Goal: Transaction & Acquisition: Book appointment/travel/reservation

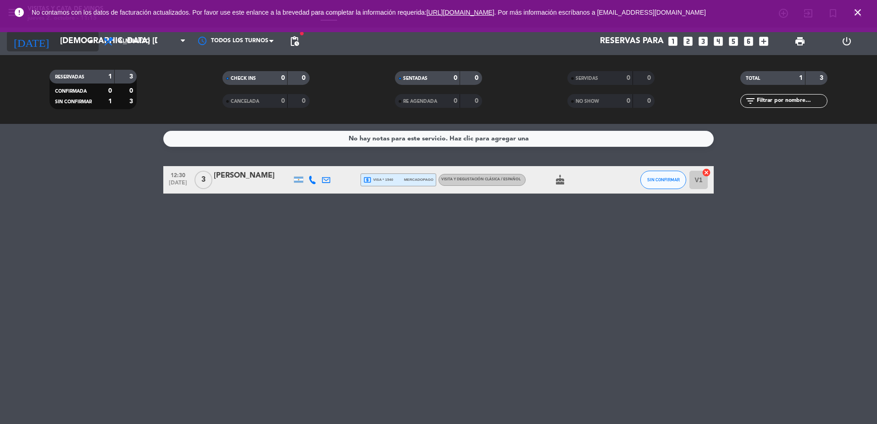
click at [82, 44] on input "[DEMOGRAPHIC_DATA] [DATE]" at bounding box center [108, 41] width 106 height 18
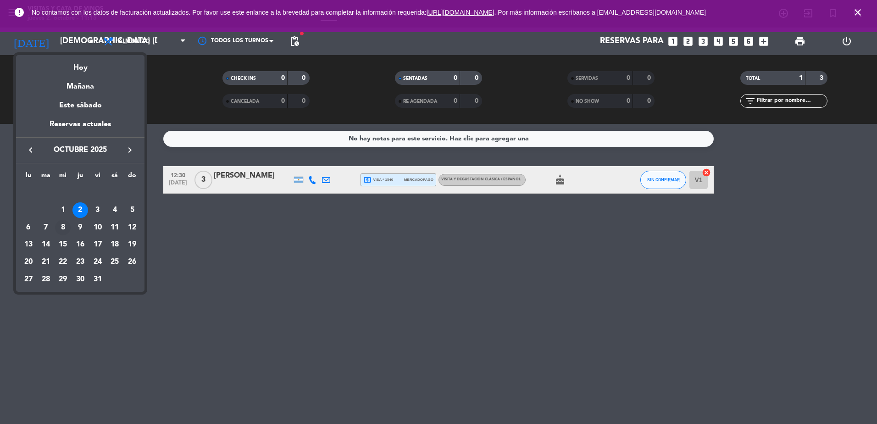
click at [62, 228] on div "8" at bounding box center [63, 228] width 16 height 16
type input "mié. [DATE]"
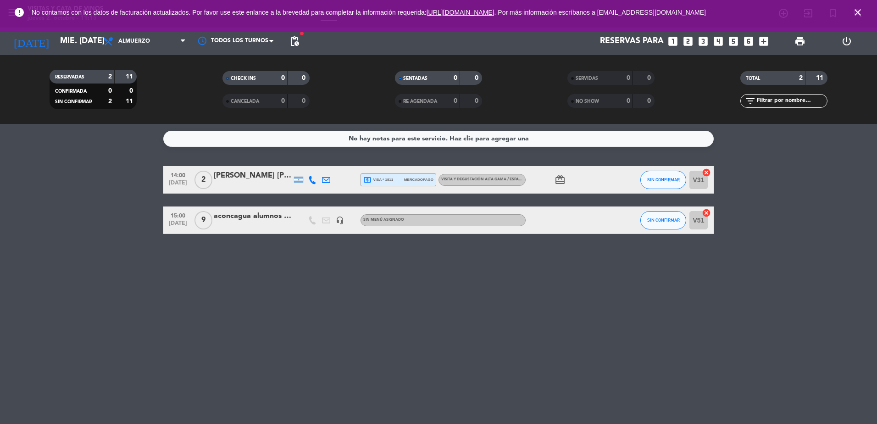
click at [688, 43] on icon "looks_two" at bounding box center [688, 41] width 12 height 12
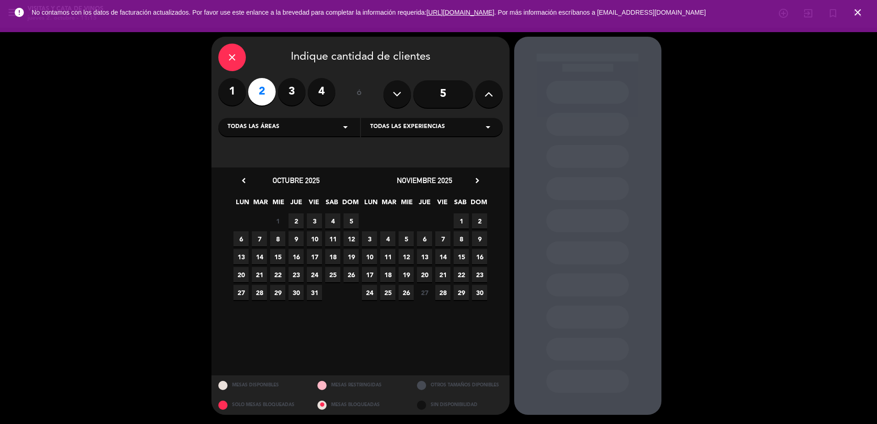
click at [279, 235] on span "8" at bounding box center [277, 238] width 15 height 15
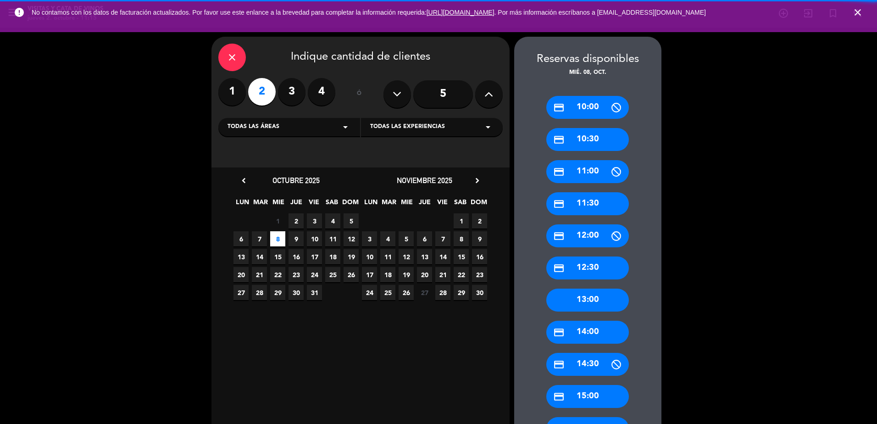
click at [599, 133] on div "credit_card 10:30" at bounding box center [587, 139] width 83 height 23
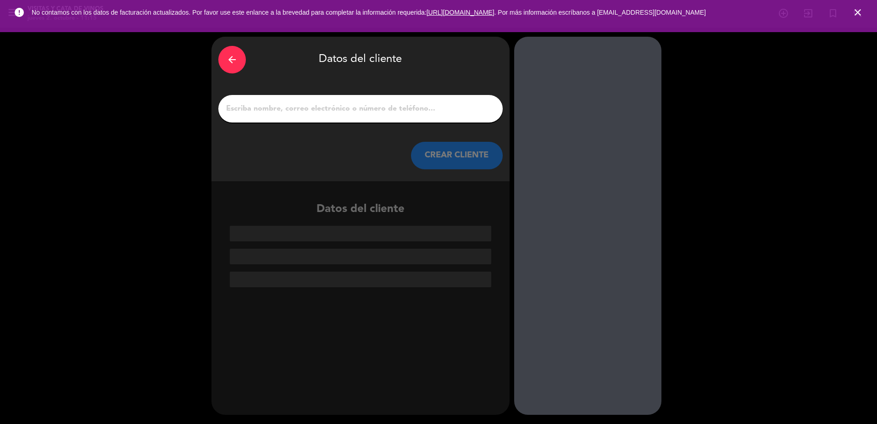
click at [282, 104] on input "1" at bounding box center [360, 108] width 271 height 13
paste input "[PERSON_NAME]"
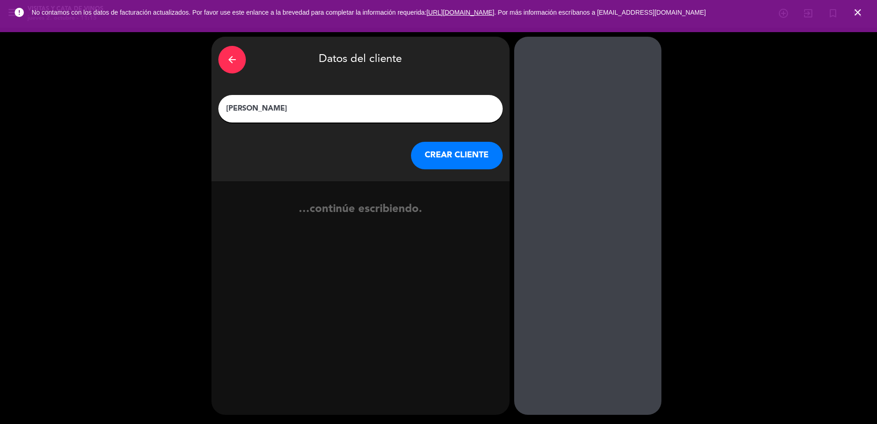
type input "[PERSON_NAME]"
click at [490, 166] on button "CREAR CLIENTE" at bounding box center [457, 156] width 92 height 28
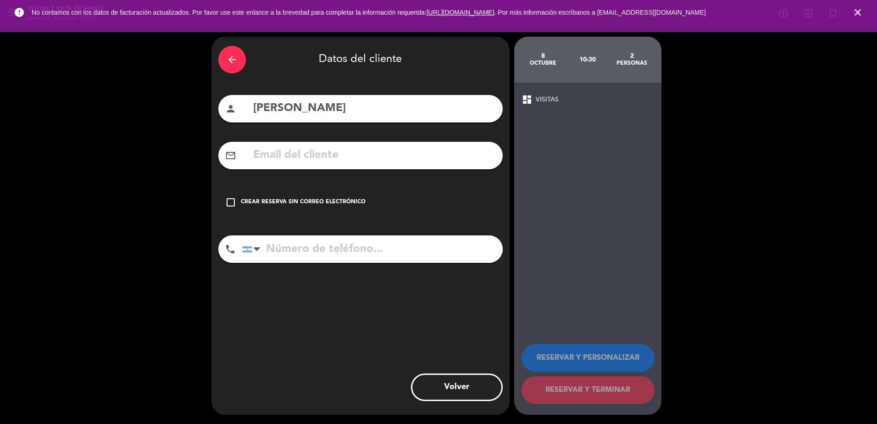
click at [286, 203] on div "Crear reserva sin correo electrónico" at bounding box center [303, 202] width 125 height 9
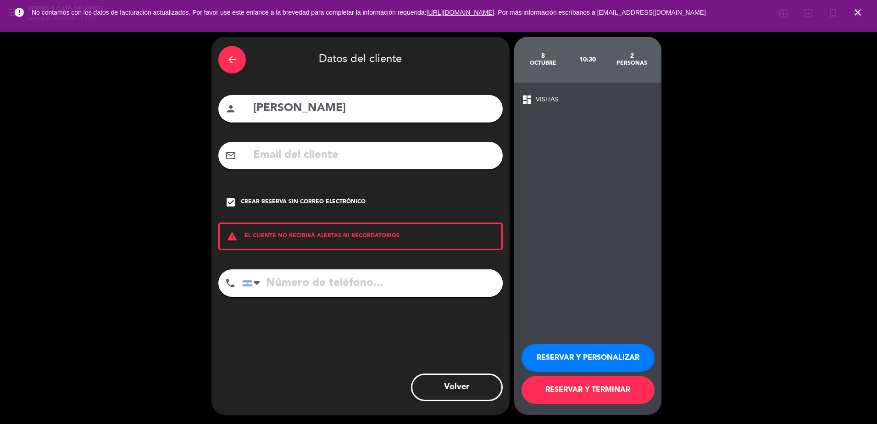
click at [623, 386] on button "RESERVAR Y TERMINAR" at bounding box center [588, 390] width 133 height 28
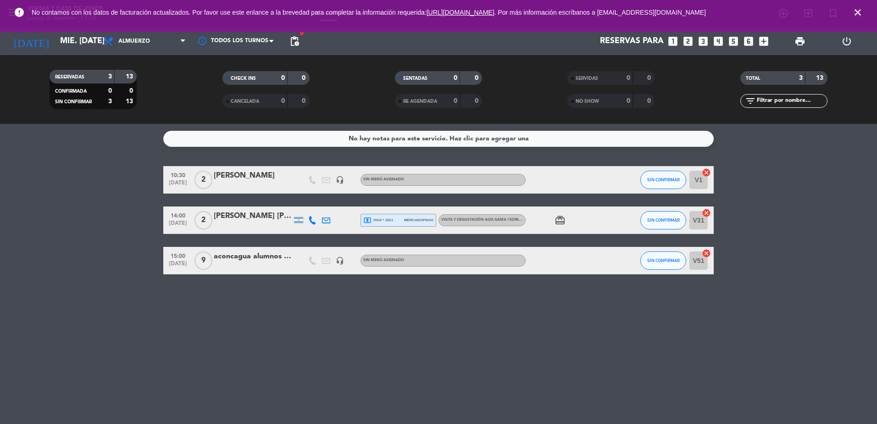
click at [256, 171] on div "[PERSON_NAME]" at bounding box center [253, 176] width 78 height 12
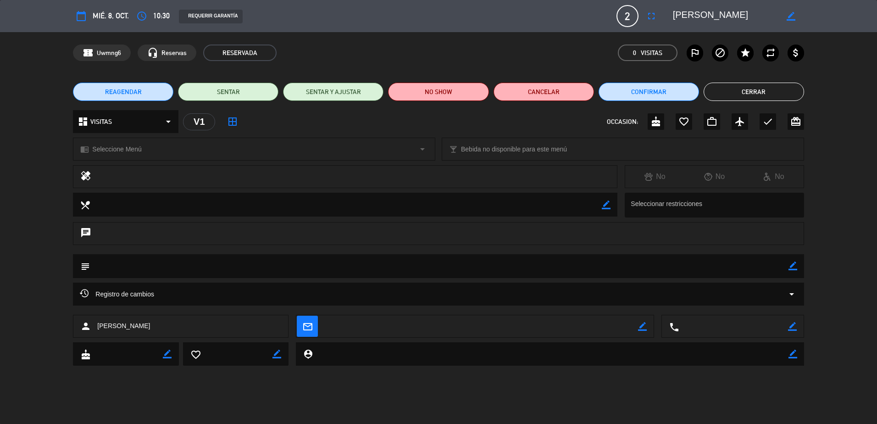
click at [643, 327] on icon "border_color" at bounding box center [642, 326] width 9 height 9
click at [617, 327] on textarea at bounding box center [481, 326] width 314 height 23
paste textarea "[EMAIL_ADDRESS][DOMAIN_NAME]"
type textarea "[EMAIL_ADDRESS][DOMAIN_NAME]"
click at [104, 149] on span "Seleccione Menú" at bounding box center [116, 149] width 49 height 11
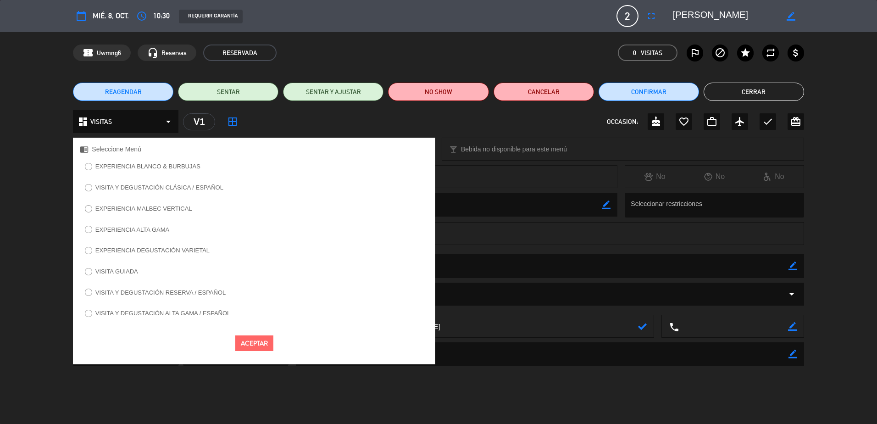
click at [131, 273] on label "VISITA GUIADA" at bounding box center [116, 271] width 43 height 6
click at [261, 341] on button "Aceptar" at bounding box center [254, 343] width 38 height 16
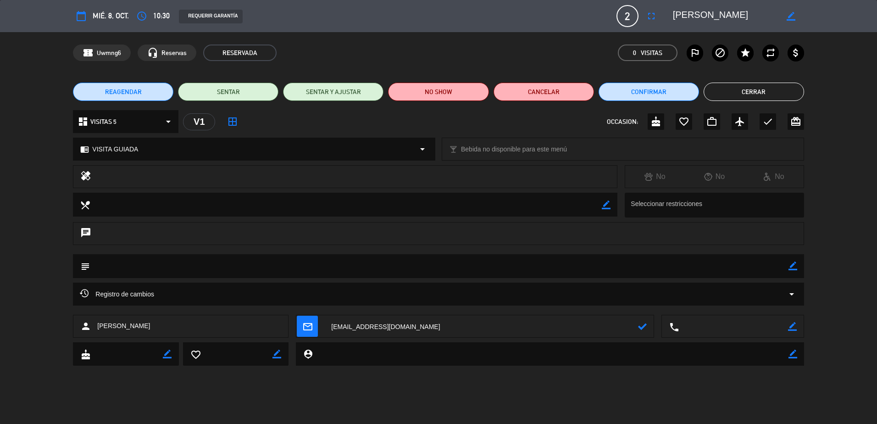
click at [766, 93] on button "Cerrar" at bounding box center [754, 92] width 100 height 18
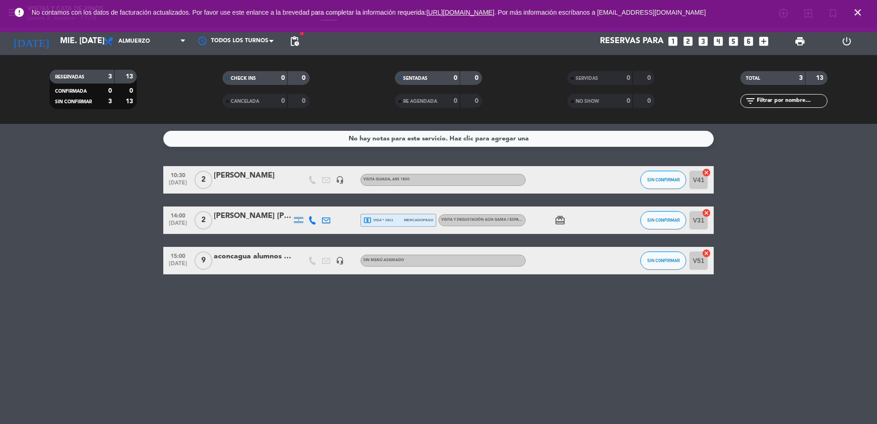
click at [255, 175] on div "[PERSON_NAME]" at bounding box center [253, 176] width 78 height 12
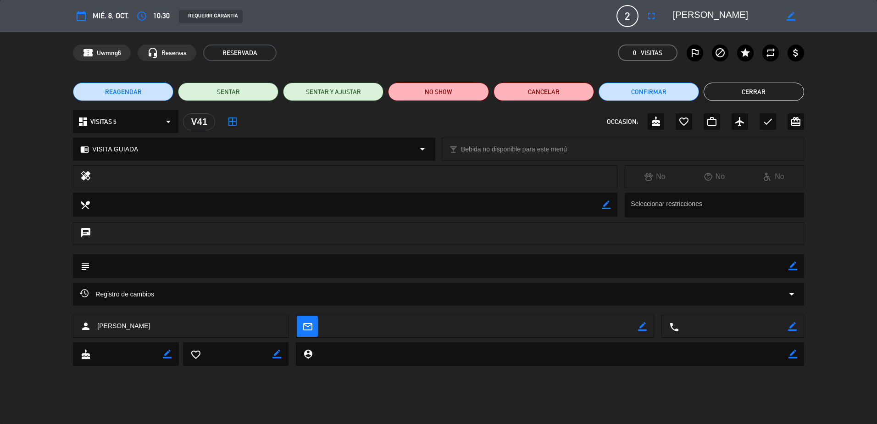
click at [430, 329] on textarea at bounding box center [481, 326] width 314 height 23
click at [639, 331] on div "border_color" at bounding box center [642, 326] width 9 height 23
click at [641, 328] on icon "border_color" at bounding box center [642, 326] width 9 height 9
click at [562, 328] on textarea at bounding box center [481, 326] width 314 height 23
paste textarea "[EMAIL_ADDRESS][DOMAIN_NAME]"
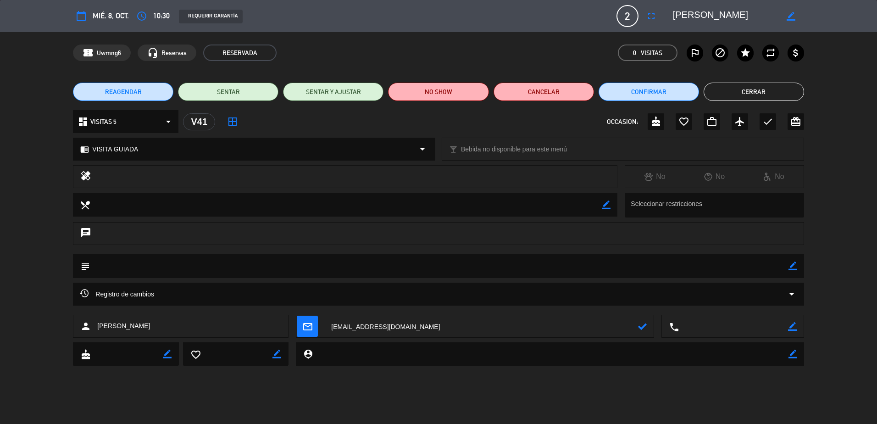
type textarea "[EMAIL_ADDRESS][DOMAIN_NAME]"
click at [641, 330] on icon at bounding box center [642, 326] width 9 height 9
click at [756, 92] on button "Cerrar" at bounding box center [754, 92] width 100 height 18
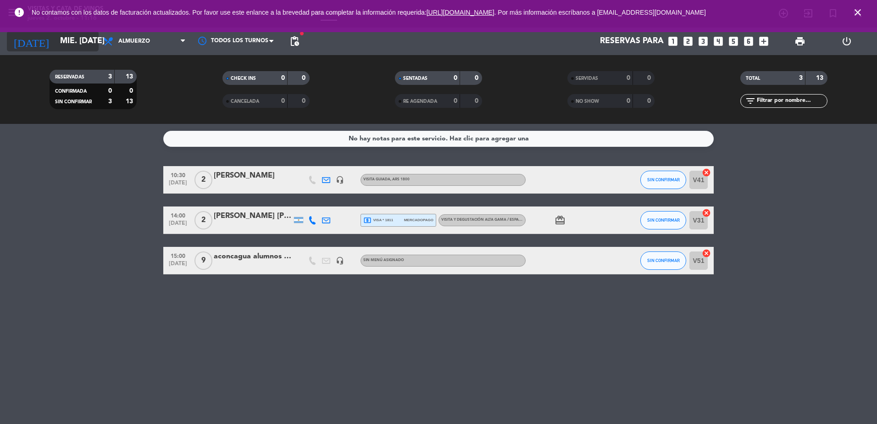
click at [55, 47] on input "mié. [DATE]" at bounding box center [108, 41] width 106 height 18
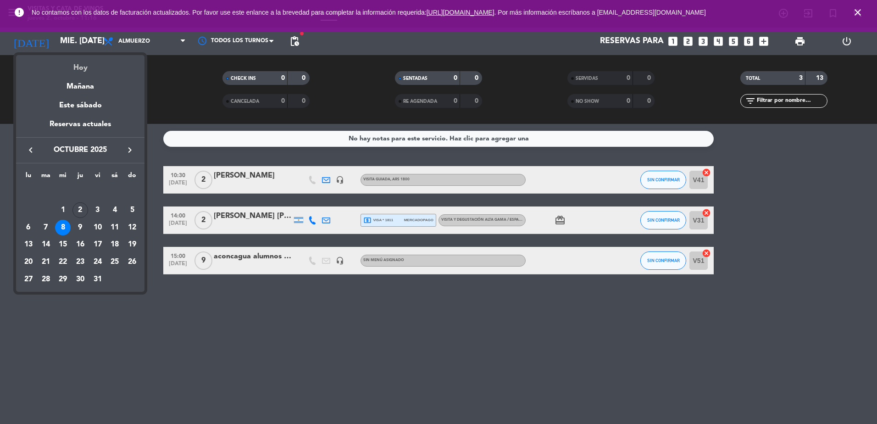
click at [68, 69] on div "Hoy" at bounding box center [80, 64] width 128 height 19
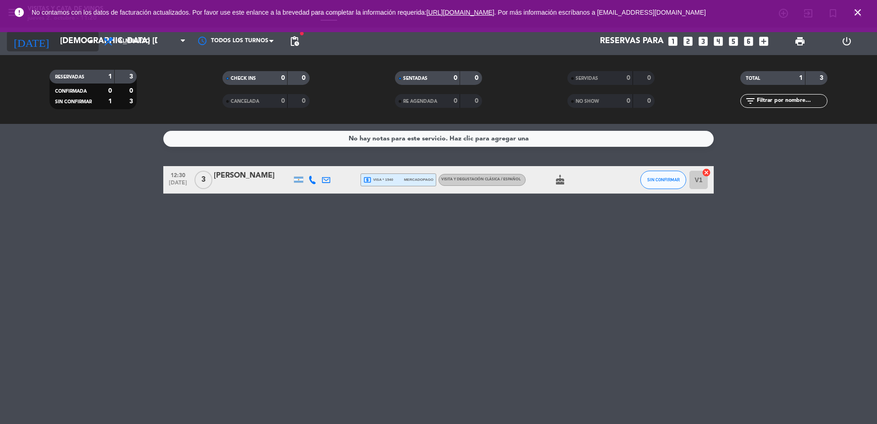
click at [73, 45] on input "[DEMOGRAPHIC_DATA] [DATE]" at bounding box center [108, 41] width 106 height 18
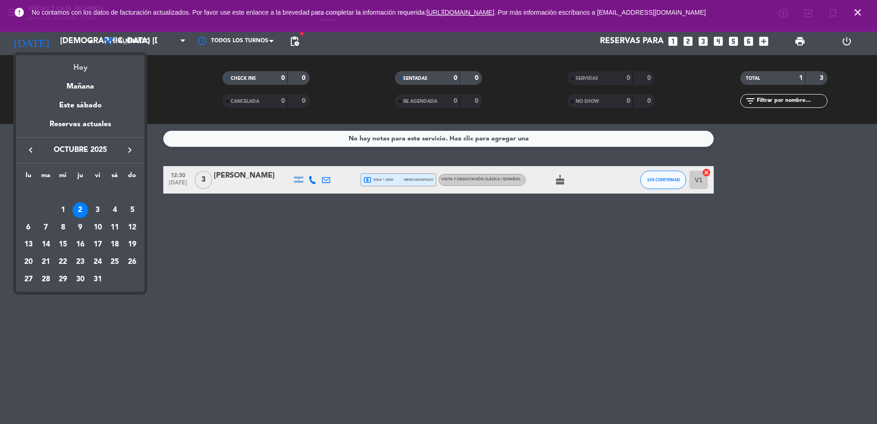
click at [82, 65] on div "Hoy" at bounding box center [80, 64] width 128 height 19
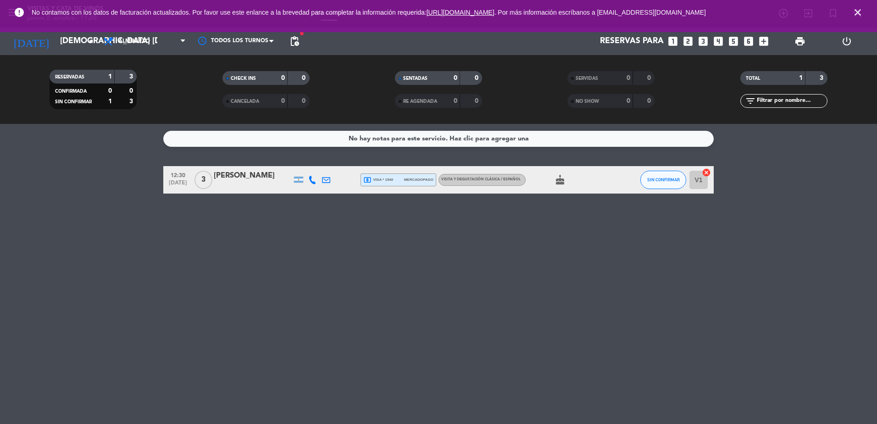
click at [680, 44] on div "Reservas para looks_one looks_two looks_3 looks_4 looks_5 looks_6 add_box" at bounding box center [538, 42] width 469 height 28
click at [59, 41] on input "[DEMOGRAPHIC_DATA] [DATE]" at bounding box center [108, 41] width 106 height 18
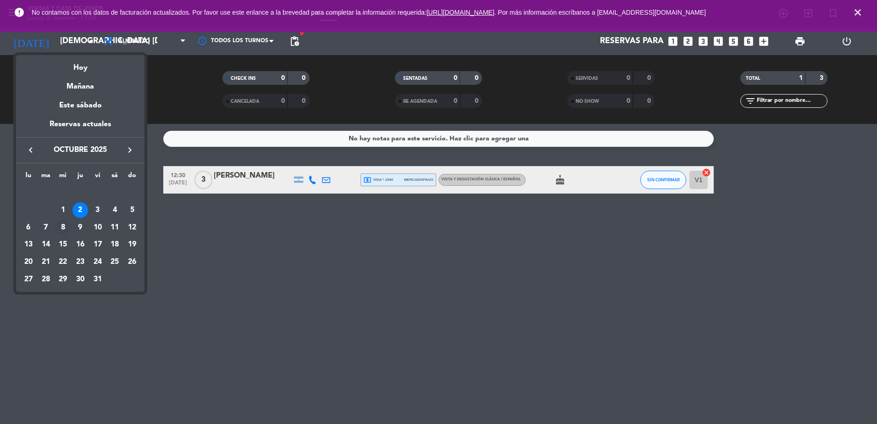
click at [69, 228] on div "8" at bounding box center [63, 228] width 16 height 16
type input "mié. [DATE]"
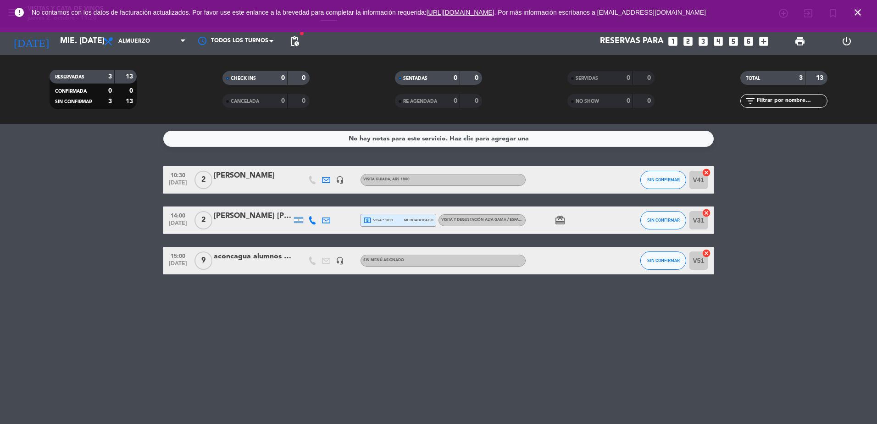
click at [688, 42] on icon "looks_two" at bounding box center [688, 41] width 12 height 12
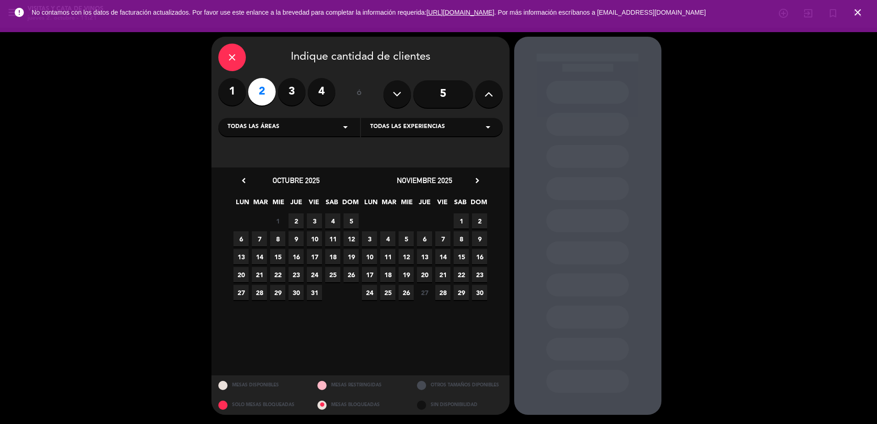
click at [277, 238] on span "8" at bounding box center [277, 238] width 15 height 15
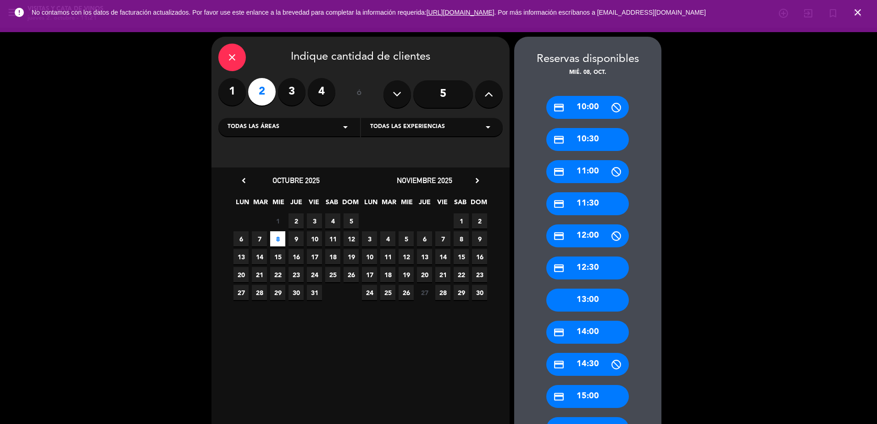
click at [601, 140] on div "credit_card 10:30" at bounding box center [587, 139] width 83 height 23
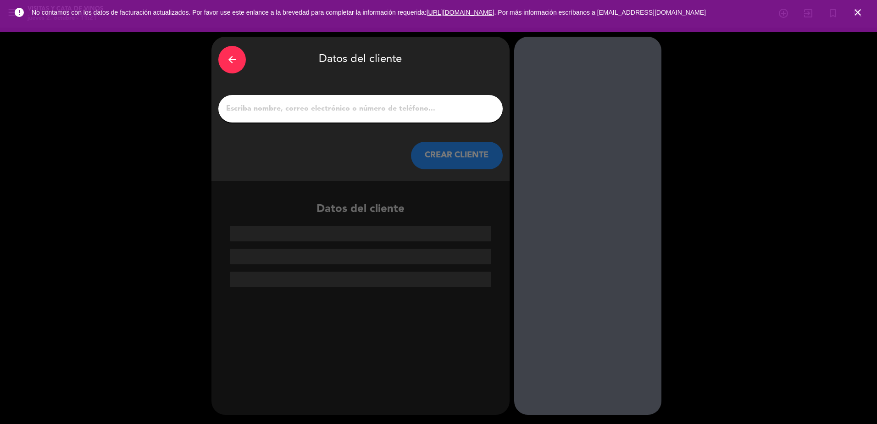
click at [283, 102] on input "1" at bounding box center [360, 108] width 271 height 13
paste input "[PERSON_NAME]"
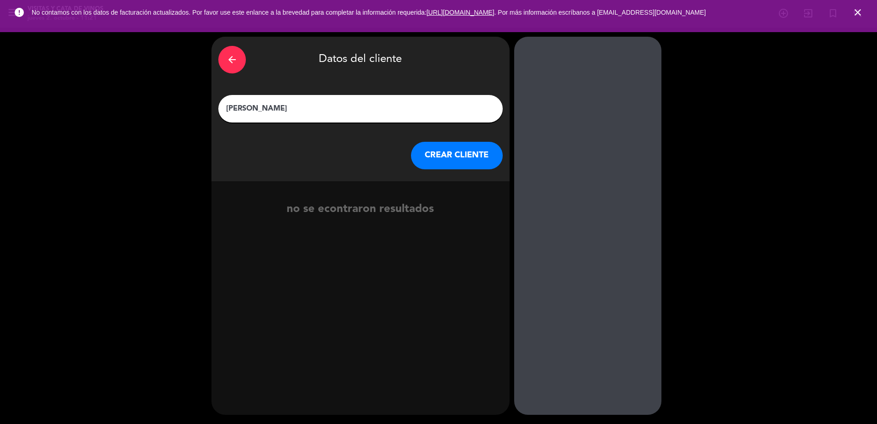
type input "[PERSON_NAME]"
click at [480, 165] on button "CREAR CLIENTE" at bounding box center [457, 156] width 92 height 28
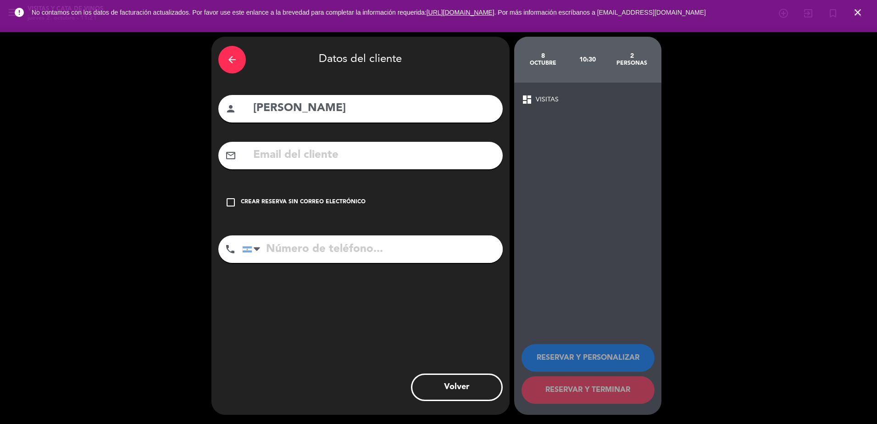
click at [366, 258] on input "tel" at bounding box center [372, 249] width 261 height 28
click at [280, 152] on input "text" at bounding box center [374, 155] width 244 height 19
paste input "[PERSON_NAME][DOMAIN_NAME][EMAIL_ADDRESS][PERSON_NAME][DOMAIN_NAME]"
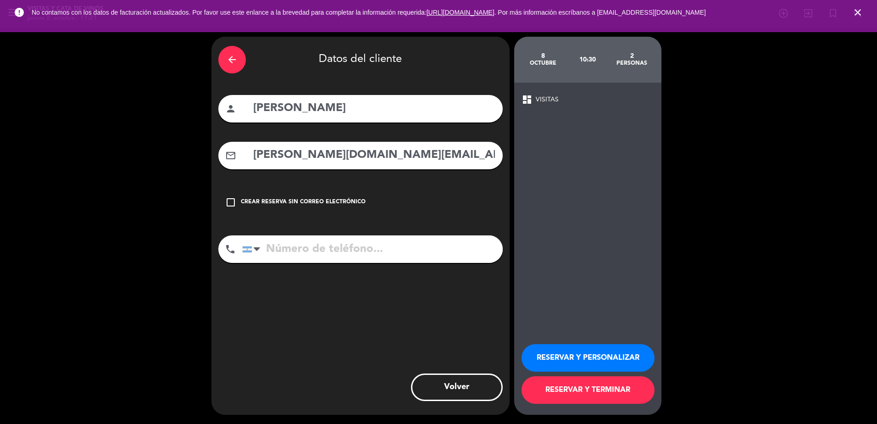
type input "[PERSON_NAME][DOMAIN_NAME][EMAIL_ADDRESS][PERSON_NAME][DOMAIN_NAME]"
click at [603, 361] on button "RESERVAR Y PERSONALIZAR" at bounding box center [588, 358] width 133 height 28
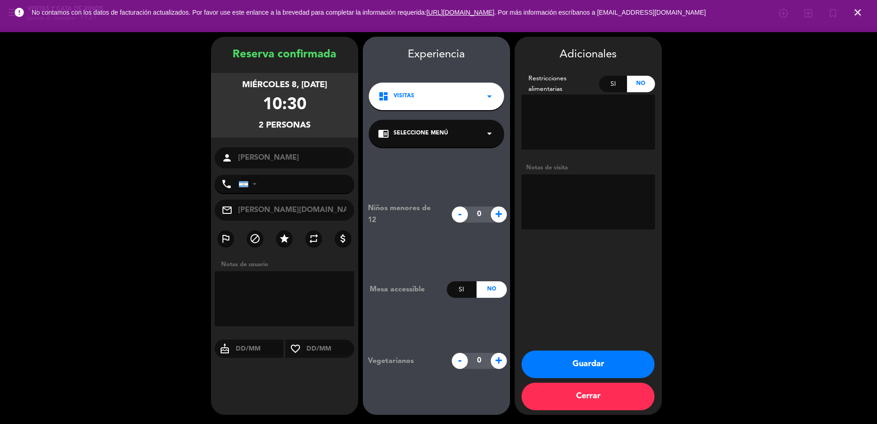
click at [446, 133] on span "Seleccione Menú" at bounding box center [421, 133] width 55 height 9
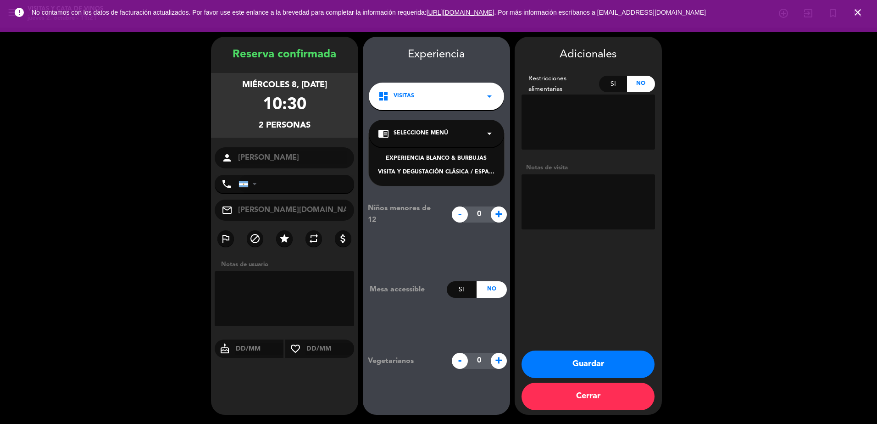
click at [455, 174] on div "VISITA Y DEGUSTACIÓN CLÁSICA / ESPAÑOL" at bounding box center [436, 172] width 117 height 9
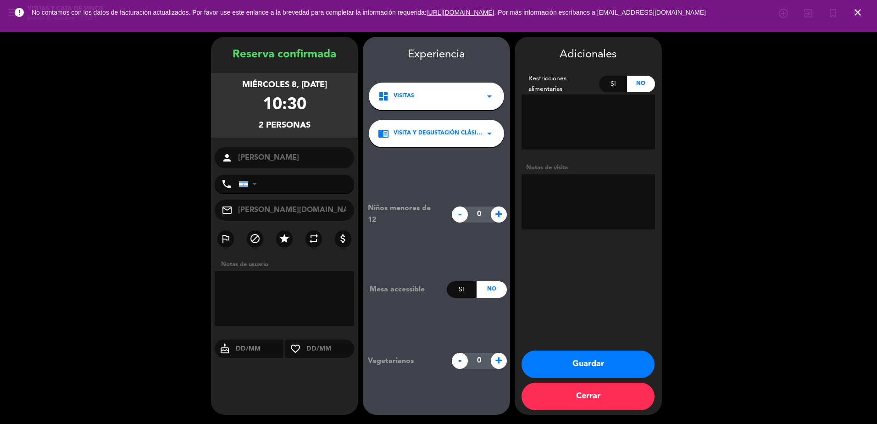
click at [448, 132] on span "VISITA Y DEGUSTACIÓN CLÁSICA / ESPAÑOL" at bounding box center [439, 133] width 90 height 9
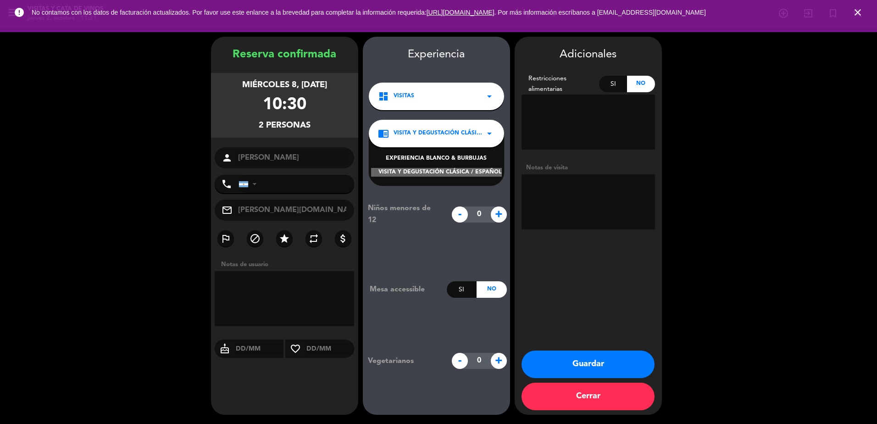
click at [442, 86] on div "dashboard VISITAS arrow_drop_down" at bounding box center [436, 97] width 135 height 28
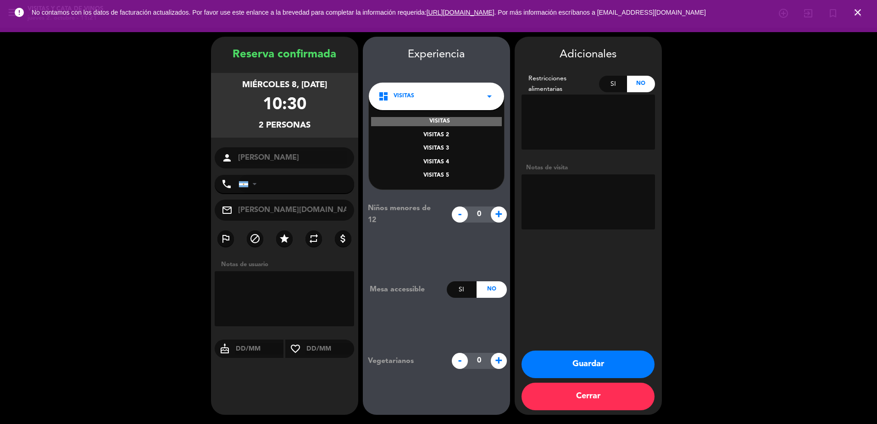
click at [440, 129] on div "VISITAS VISITAS 2 VISITAS 3 VISITAS 4 VISITAS 5" at bounding box center [436, 142] width 135 height 93
click at [440, 115] on div "VISITAS VISITAS 2 VISITAS 3 VISITAS 4 VISITAS 5" at bounding box center [436, 142] width 135 height 93
click at [440, 116] on div "VISITAS VISITAS 2 VISITAS 3 VISITAS 4 VISITAS 5" at bounding box center [436, 142] width 135 height 93
drag, startPoint x: 440, startPoint y: 116, endPoint x: 450, endPoint y: 130, distance: 16.8
click at [450, 128] on div "VISITAS VISITAS 2 VISITAS 3 VISITAS 4 VISITAS 5" at bounding box center [436, 142] width 135 height 93
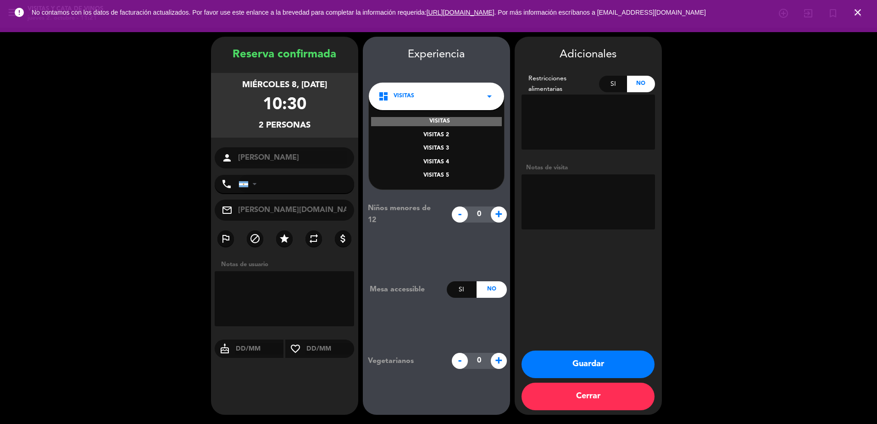
click at [450, 131] on div "VISITAS 2" at bounding box center [436, 135] width 117 height 9
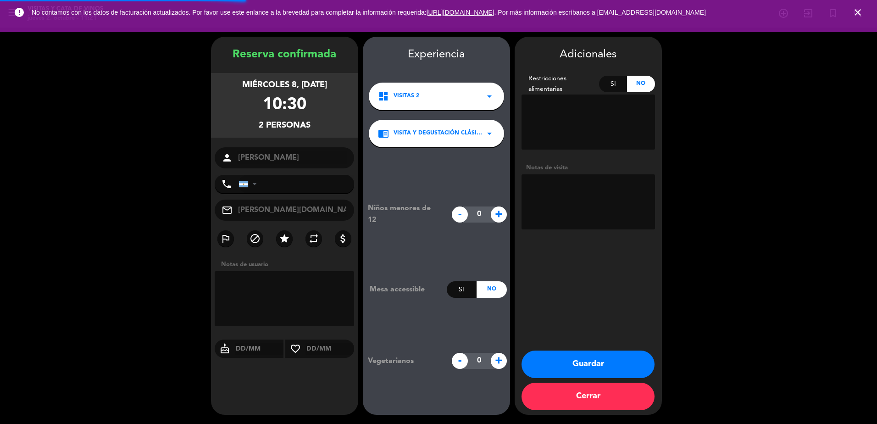
click at [439, 119] on div "Experiencia dashboard VISITAS 2 arrow_drop_down chrome_reader_mode VISITA Y DEG…" at bounding box center [436, 235] width 147 height 378
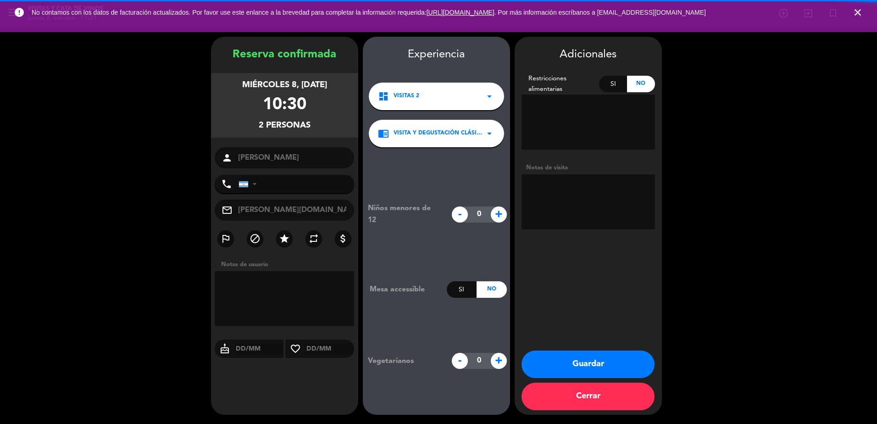
click at [442, 131] on span "VISITA Y DEGUSTACIÓN CLÁSICA / ESPAÑOL" at bounding box center [439, 133] width 90 height 9
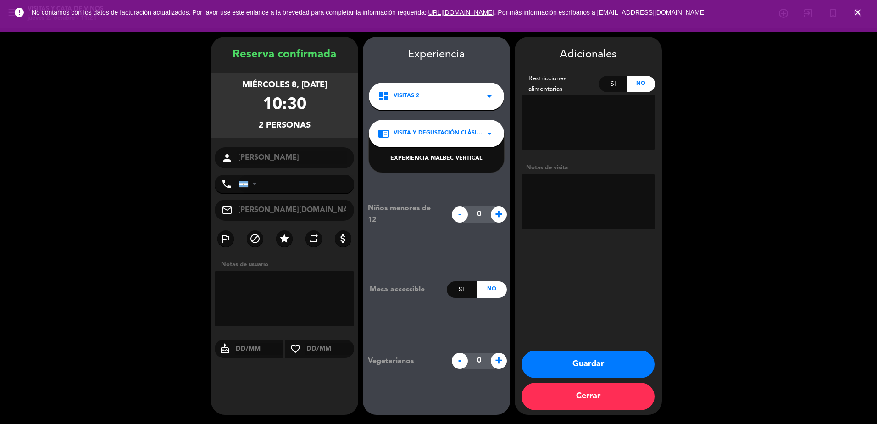
click at [442, 131] on span "VISITA Y DEGUSTACIÓN CLÁSICA / ESPAÑOL" at bounding box center [439, 133] width 90 height 9
click at [438, 92] on div "dashboard VISITAS 2 arrow_drop_down" at bounding box center [436, 97] width 135 height 28
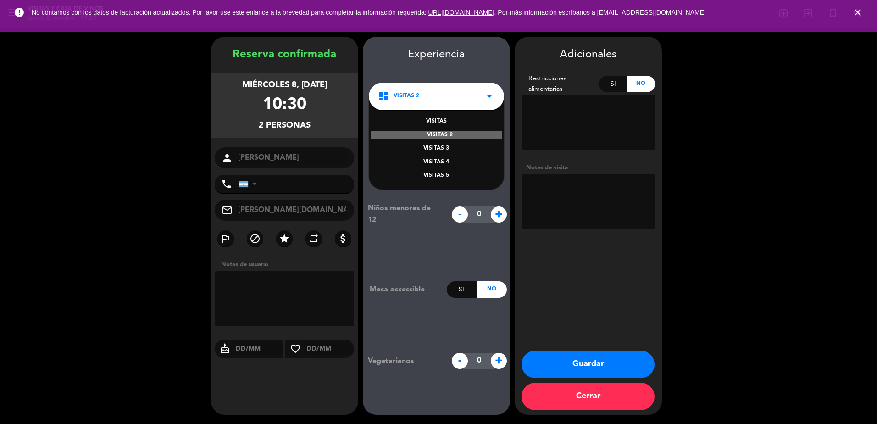
click at [432, 147] on div "VISITAS 3" at bounding box center [436, 148] width 117 height 9
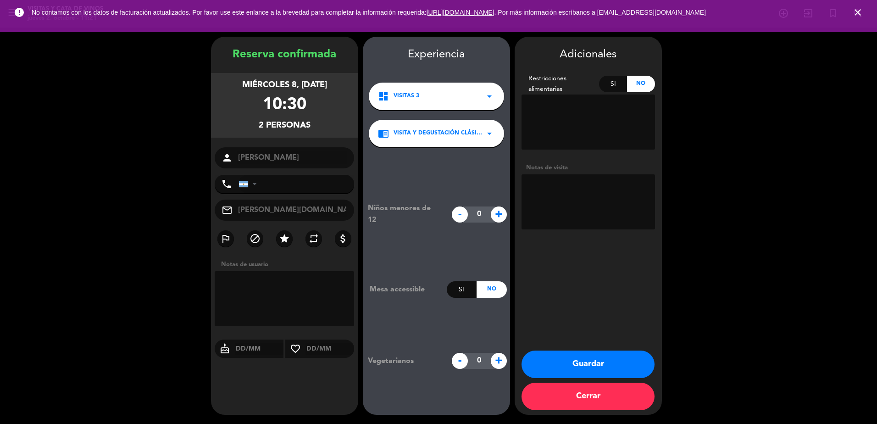
click at [449, 134] on span "VISITA Y DEGUSTACIÓN CLÁSICA / ESPAÑOL" at bounding box center [439, 133] width 90 height 9
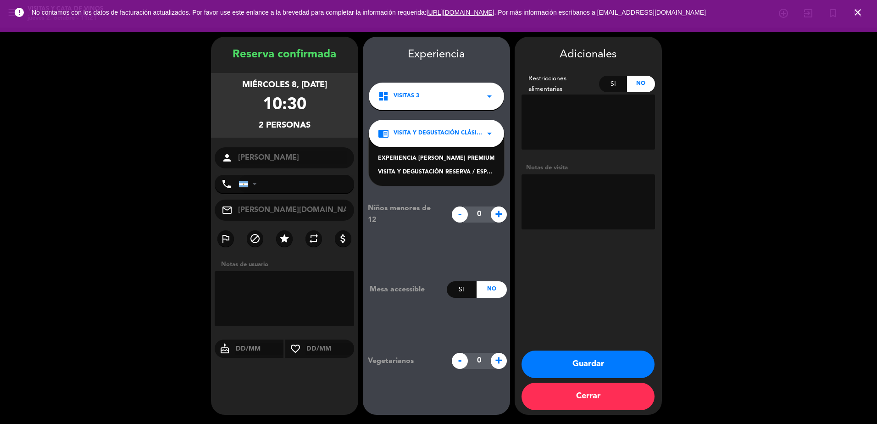
click at [449, 134] on span "VISITA Y DEGUSTACIÓN CLÁSICA / ESPAÑOL" at bounding box center [439, 133] width 90 height 9
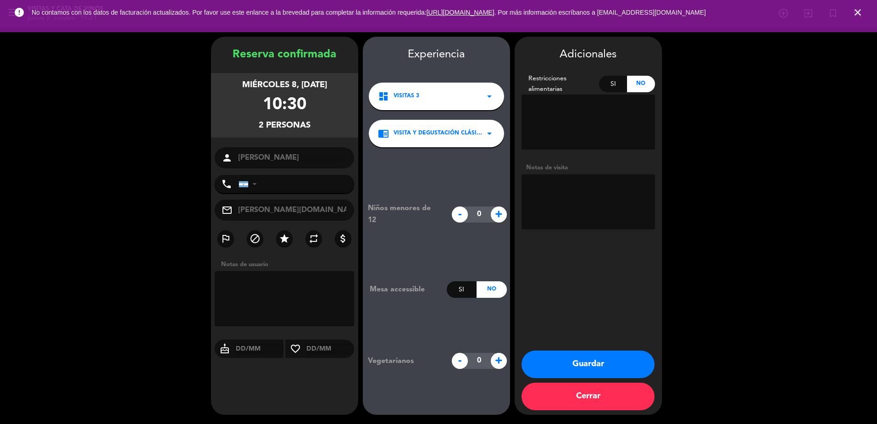
click at [450, 94] on div "dashboard VISITAS 3 arrow_drop_down" at bounding box center [436, 97] width 135 height 28
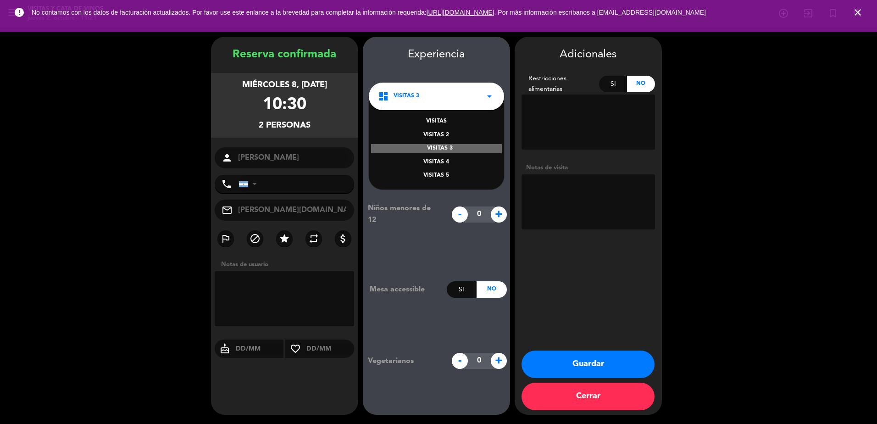
click at [441, 160] on div "VISITAS 4" at bounding box center [436, 162] width 117 height 9
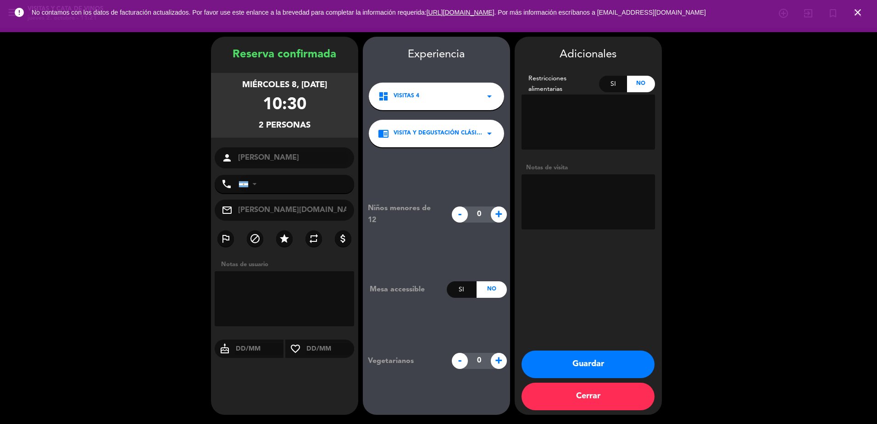
click at [460, 141] on div "chrome_reader_mode VISITA Y DEGUSTACIÓN CLÁSICA / ESPAÑOL arrow_drop_down" at bounding box center [436, 134] width 135 height 28
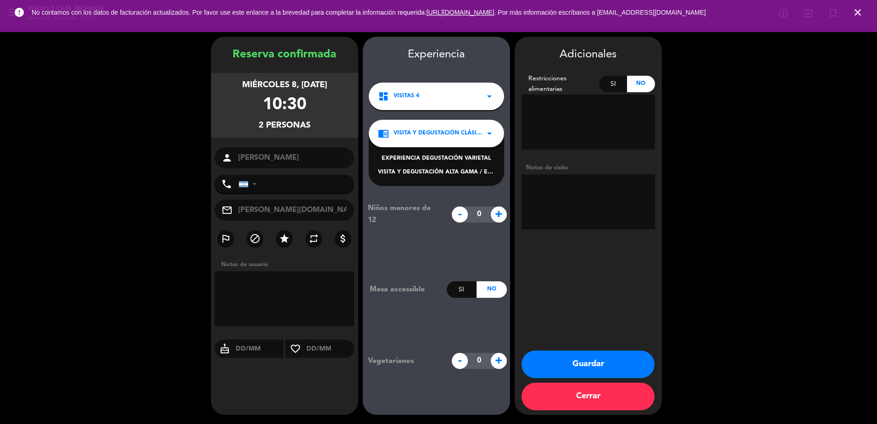
click at [457, 138] on div "chrome_reader_mode VISITA Y DEGUSTACIÓN CLÁSICA / ESPAÑOL arrow_drop_down" at bounding box center [436, 134] width 135 height 28
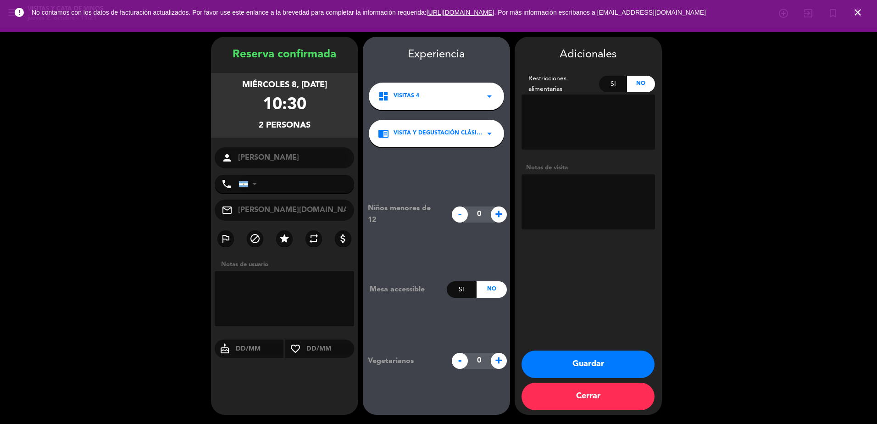
click at [457, 100] on div "dashboard VISITAS 4 arrow_drop_down" at bounding box center [436, 97] width 135 height 28
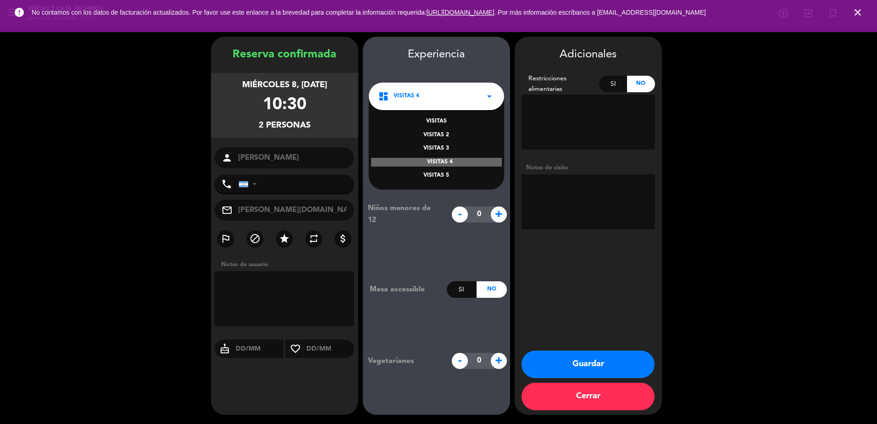
click at [445, 172] on div "VISITAS 5" at bounding box center [436, 175] width 117 height 9
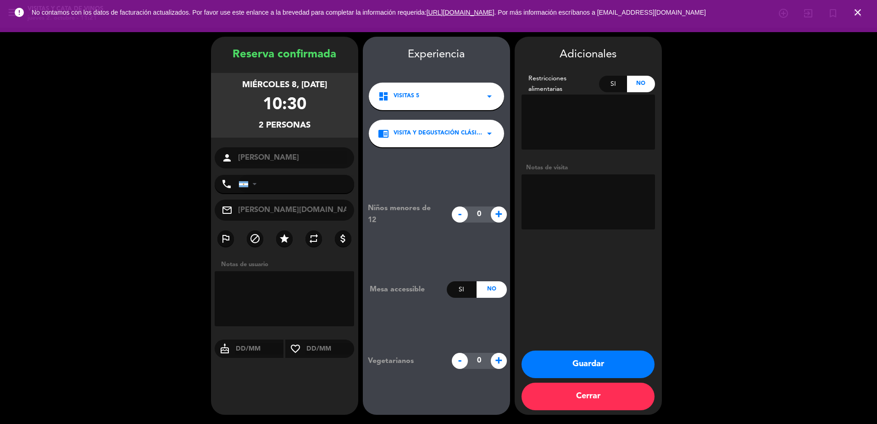
click at [469, 134] on span "VISITA Y DEGUSTACIÓN CLÁSICA / ESPAÑOL" at bounding box center [439, 133] width 90 height 9
click at [447, 155] on div "VISITA GUIADA" at bounding box center [436, 158] width 117 height 9
click at [587, 361] on button "Guardar" at bounding box center [588, 364] width 133 height 28
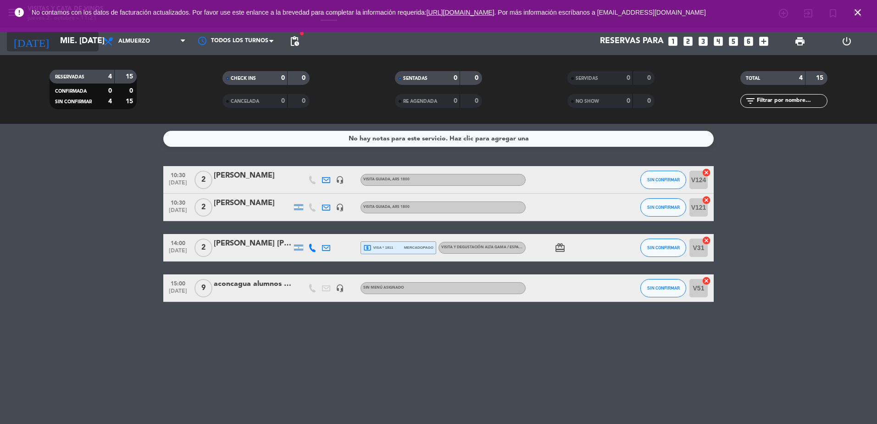
click at [72, 45] on input "mié. [DATE]" at bounding box center [108, 41] width 106 height 18
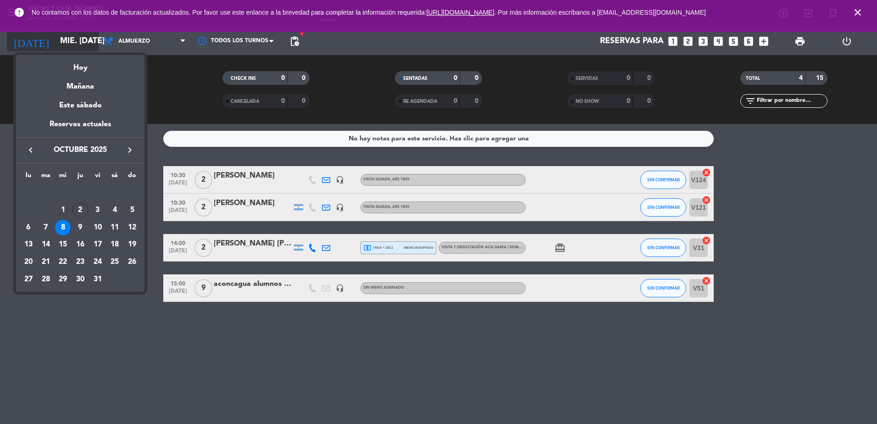
click at [79, 65] on div "Hoy" at bounding box center [80, 64] width 128 height 19
type input "[DEMOGRAPHIC_DATA] [DATE]"
